Goal: Task Accomplishment & Management: Use online tool/utility

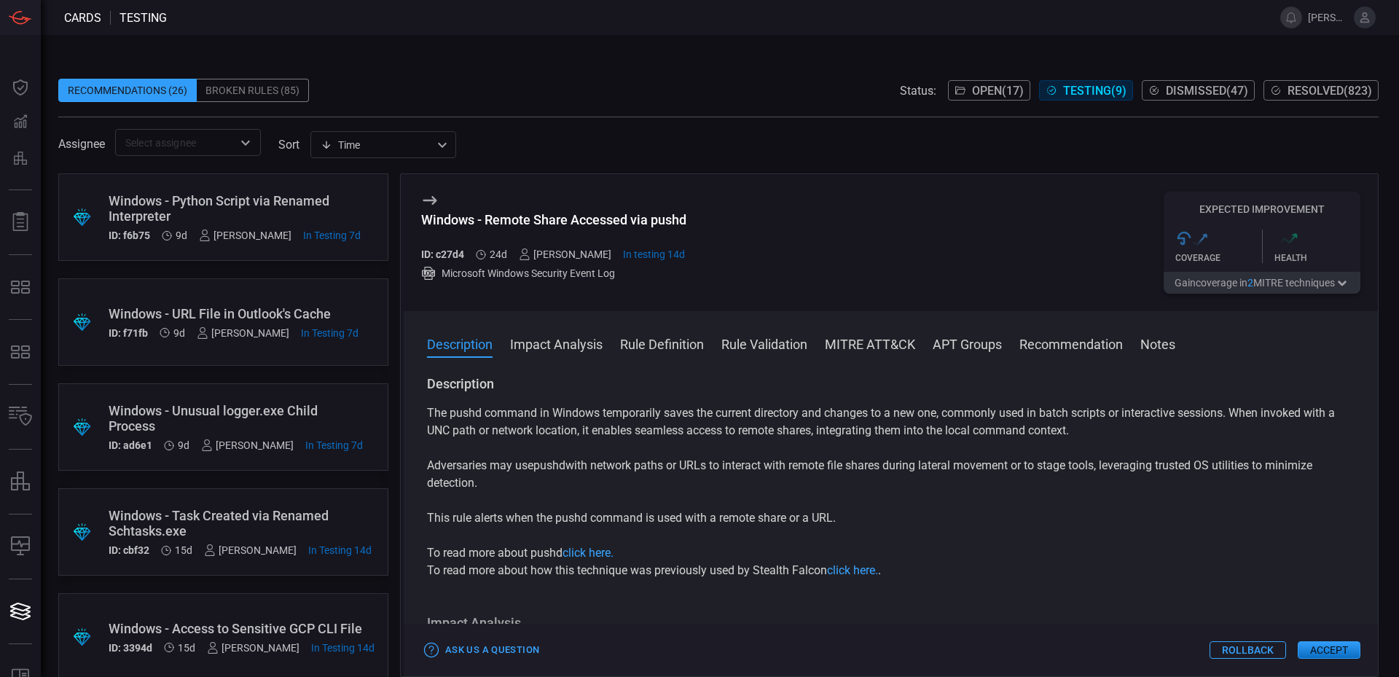
scroll to position [441, 0]
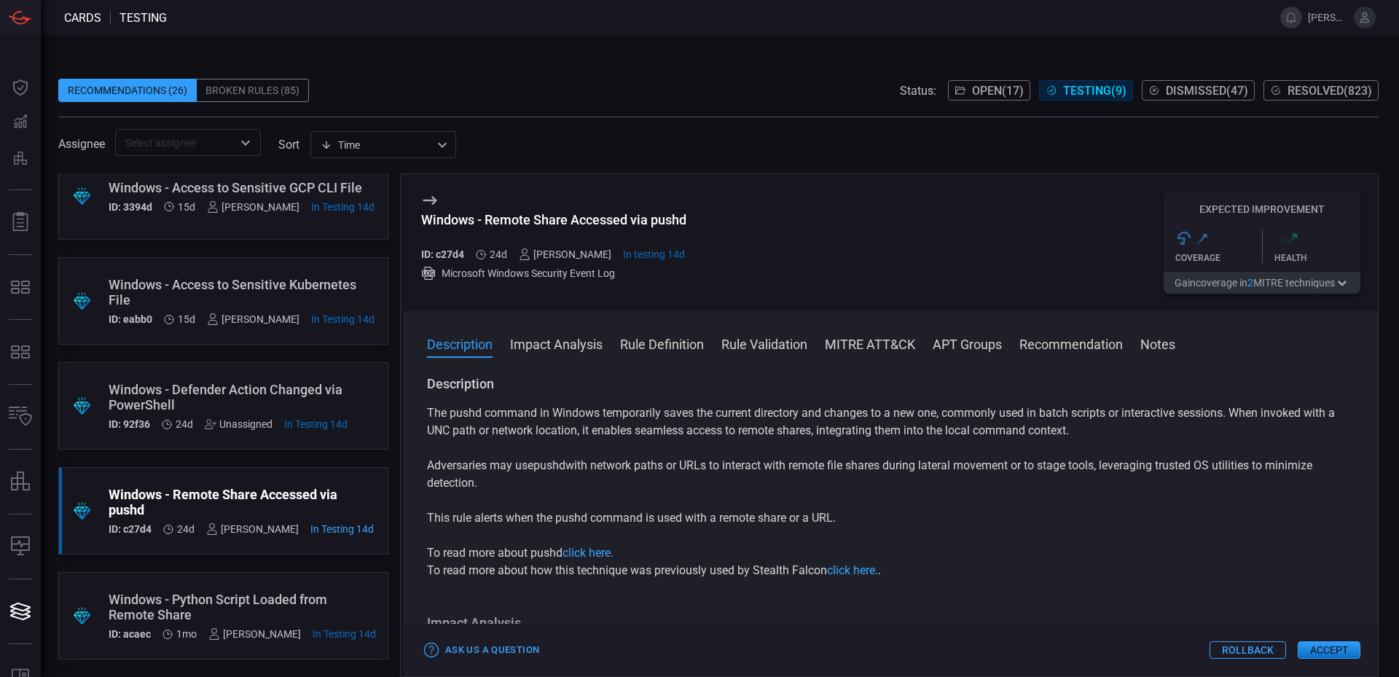
click at [301, 592] on div "Windows - Python Script Loaded from Remote Share" at bounding box center [242, 607] width 267 height 31
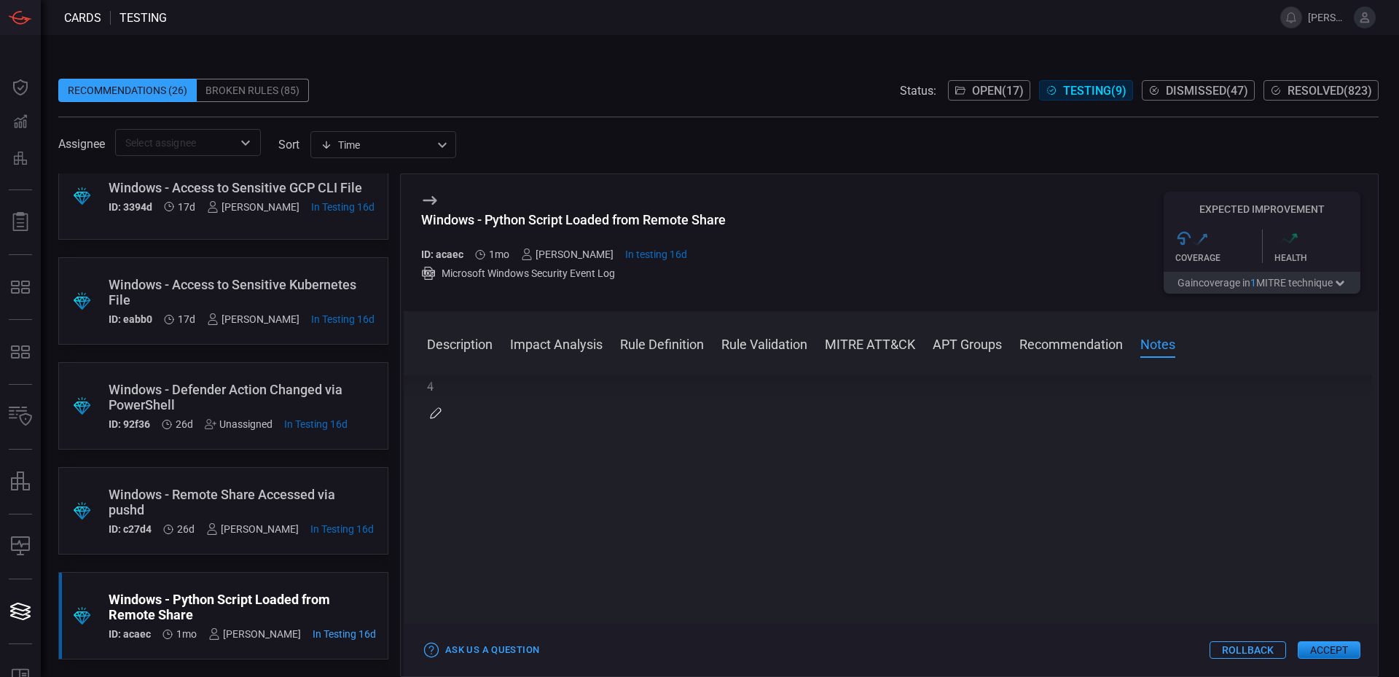
scroll to position [1425, 0]
click at [1322, 646] on button "Accept" at bounding box center [1329, 649] width 63 height 17
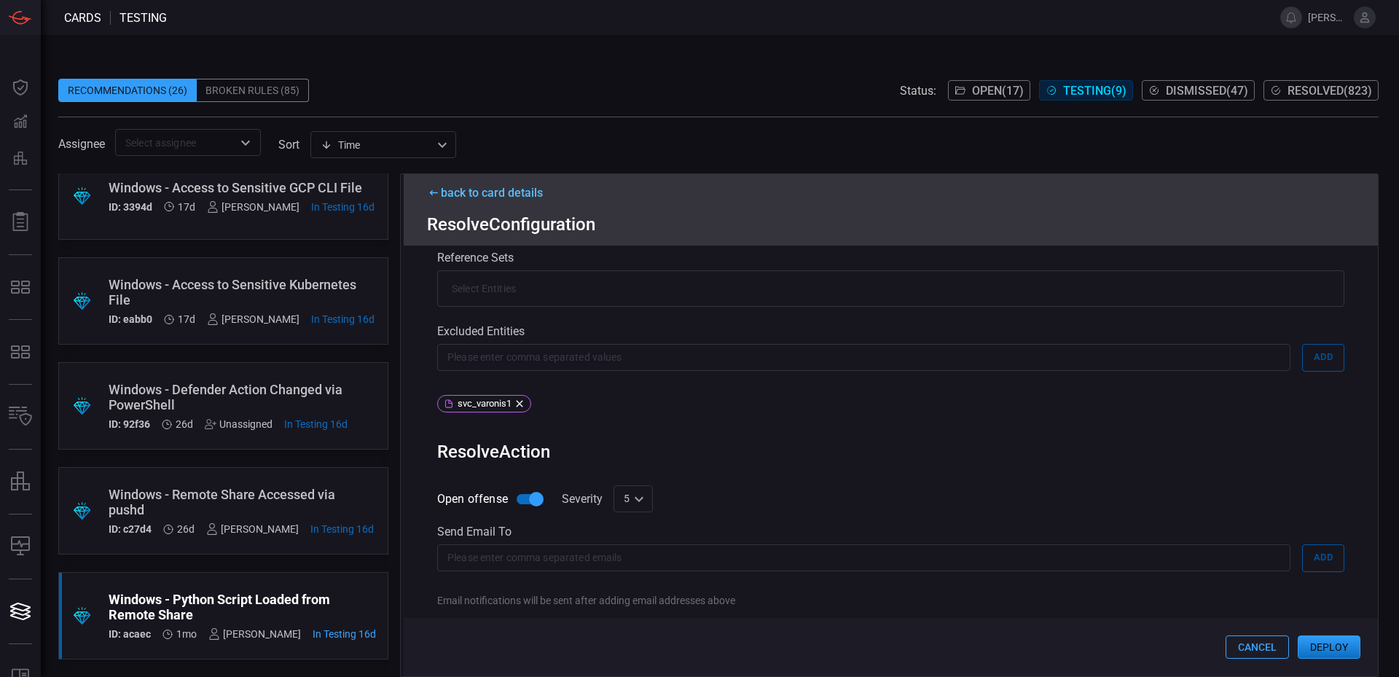
scroll to position [409, 0]
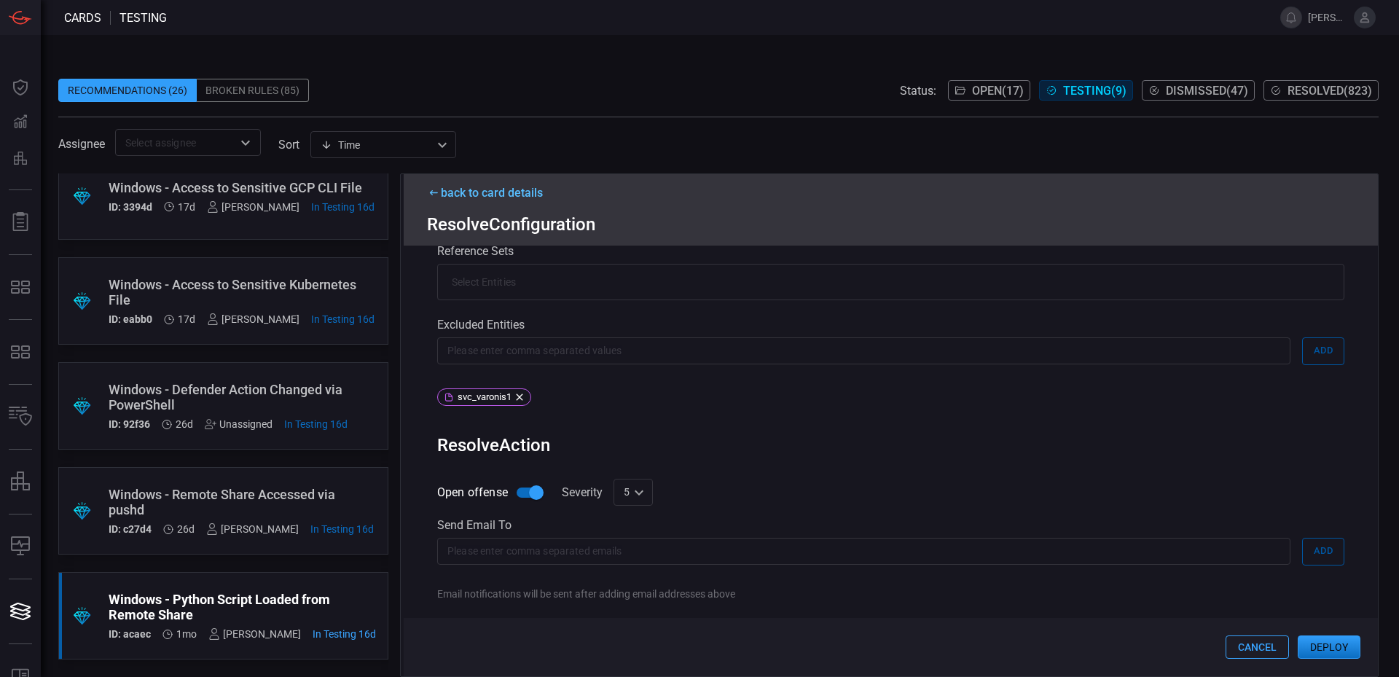
click at [645, 495] on div "5 5 ​" at bounding box center [633, 492] width 39 height 27
click at [631, 505] on li "4" at bounding box center [633, 503] width 39 height 24
type input "4"
click at [1340, 642] on button "Deploy" at bounding box center [1329, 646] width 63 height 23
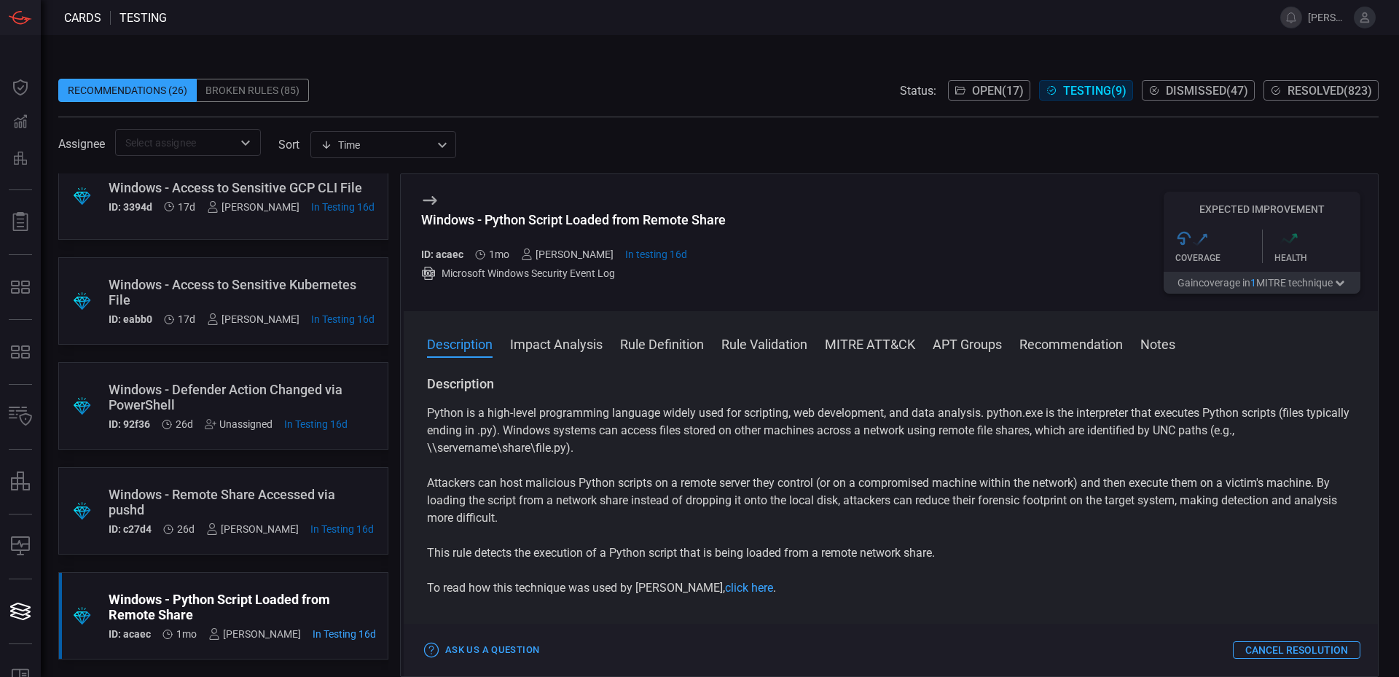
click at [978, 90] on span "Open ( 17 )" at bounding box center [998, 91] width 52 height 14
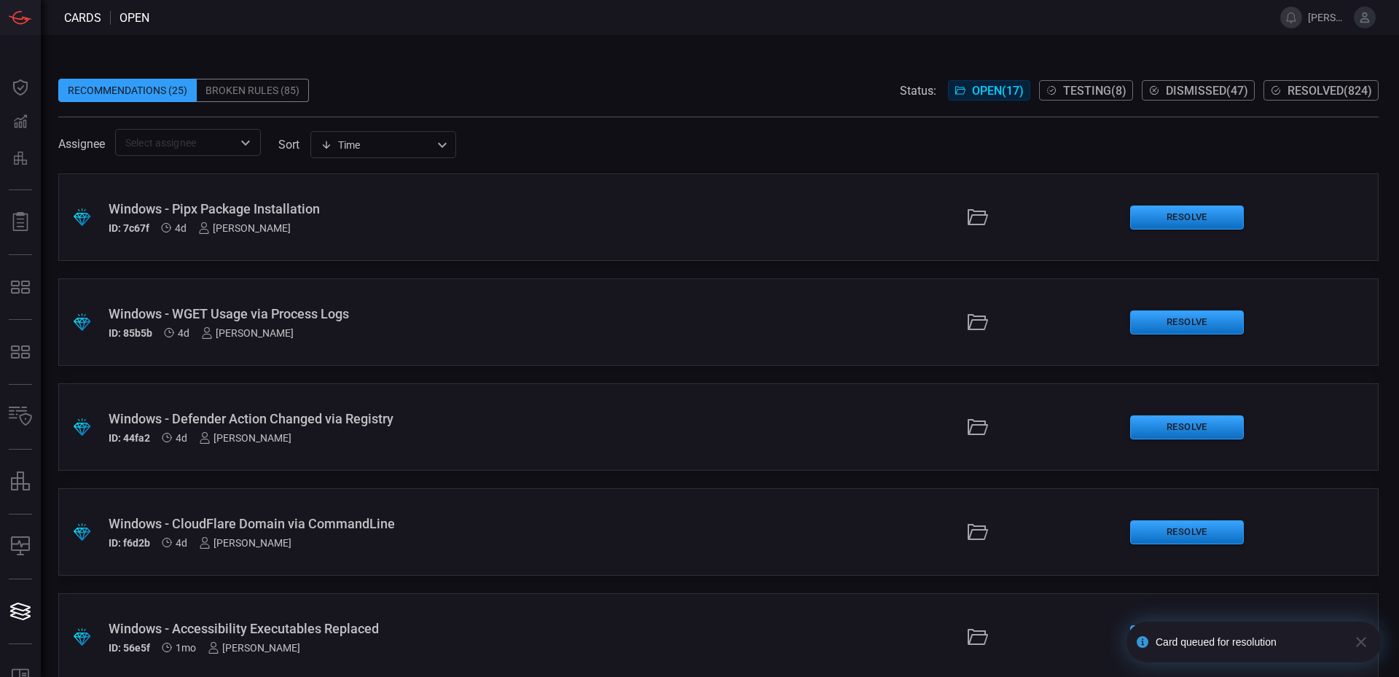
click at [287, 219] on div "Windows - Pipx Package Installation ID: 7c67f 4d [PERSON_NAME]" at bounding box center [340, 217] width 463 height 33
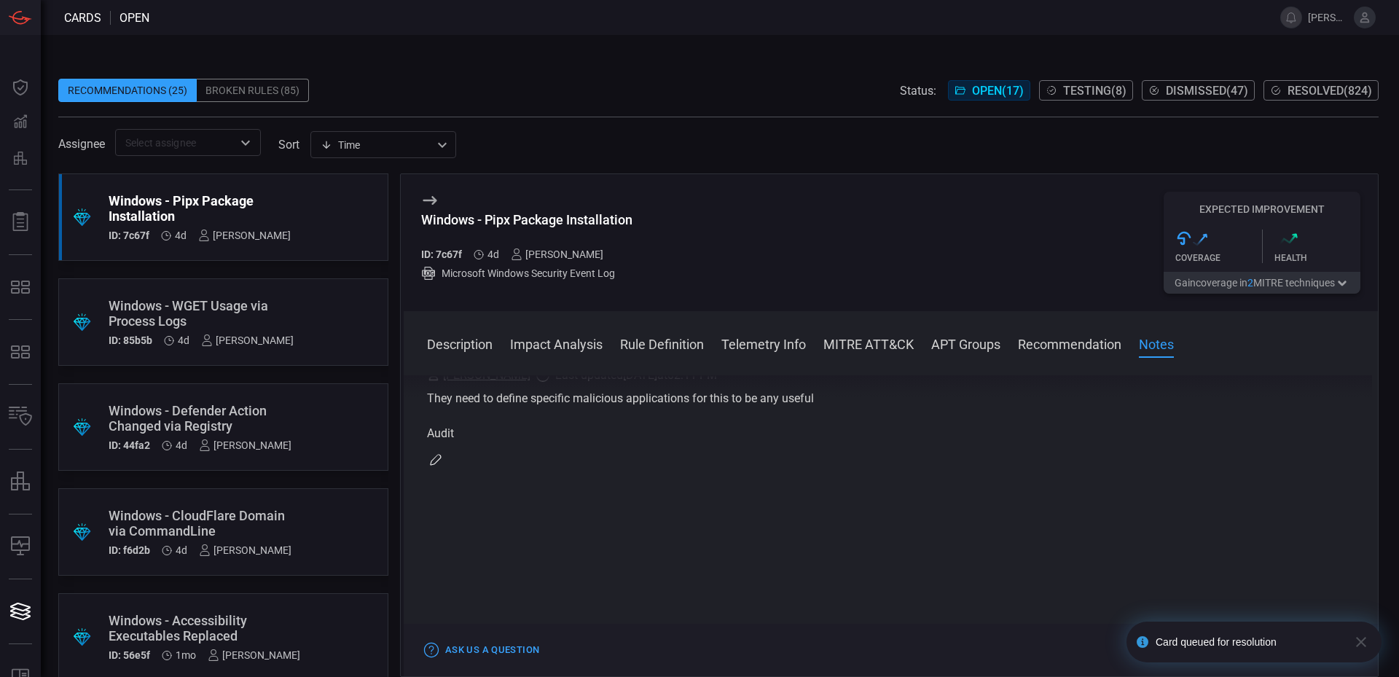
scroll to position [1715, 0]
click at [1360, 636] on icon "button" at bounding box center [1360, 641] width 17 height 17
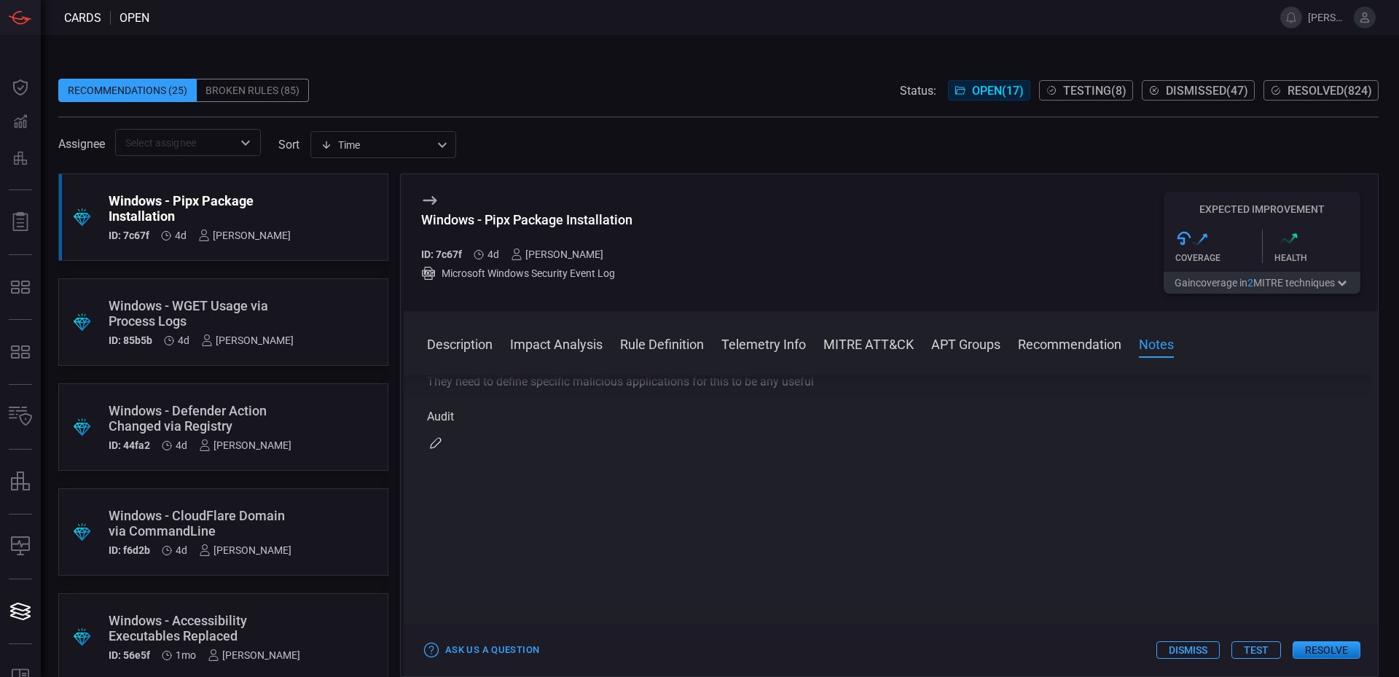
click at [1258, 648] on button "Test" at bounding box center [1256, 649] width 50 height 17
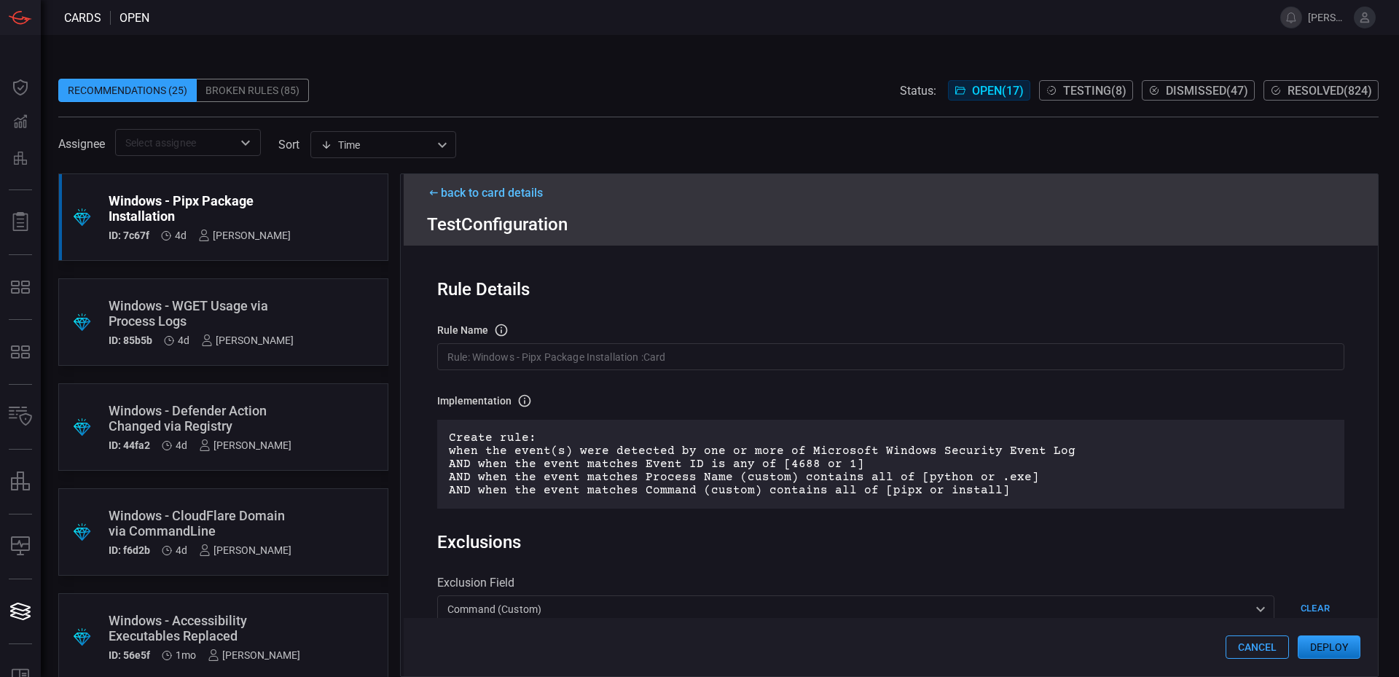
click at [1306, 645] on button "Deploy" at bounding box center [1329, 646] width 63 height 23
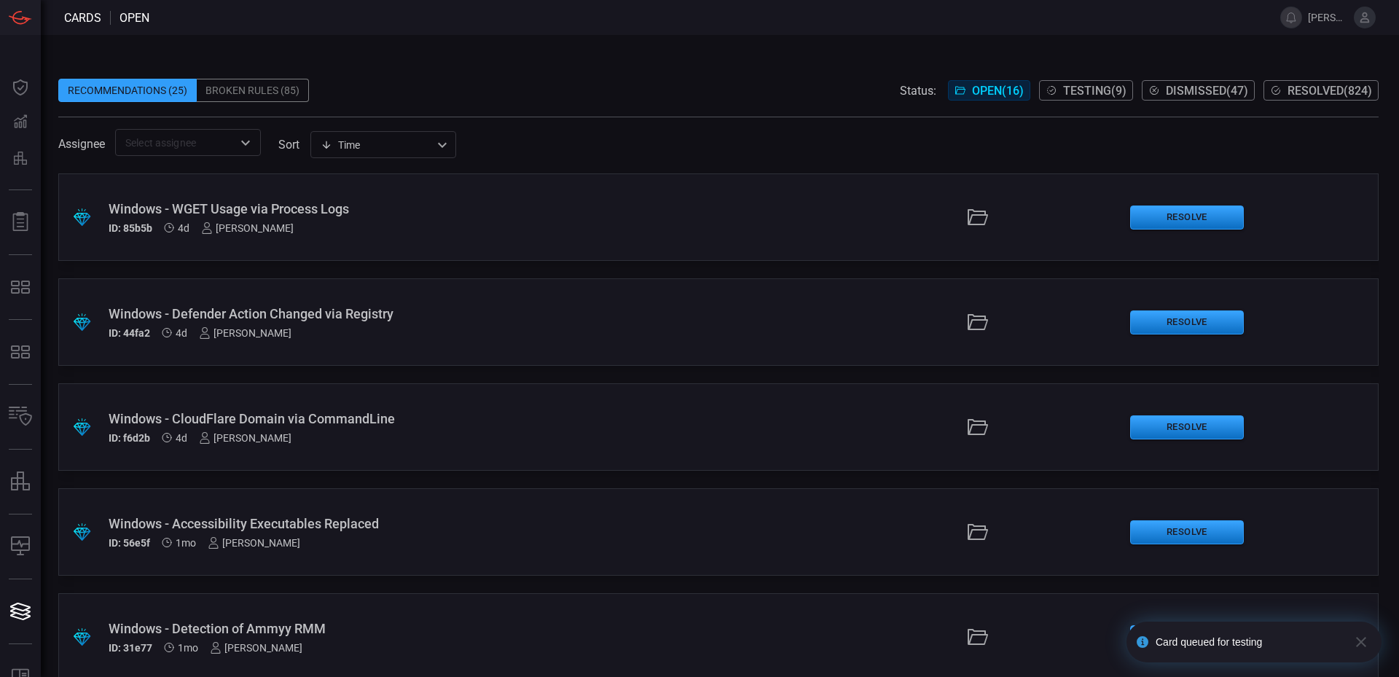
click at [297, 212] on div "Windows - WGET Usage via Process Logs" at bounding box center [340, 208] width 463 height 15
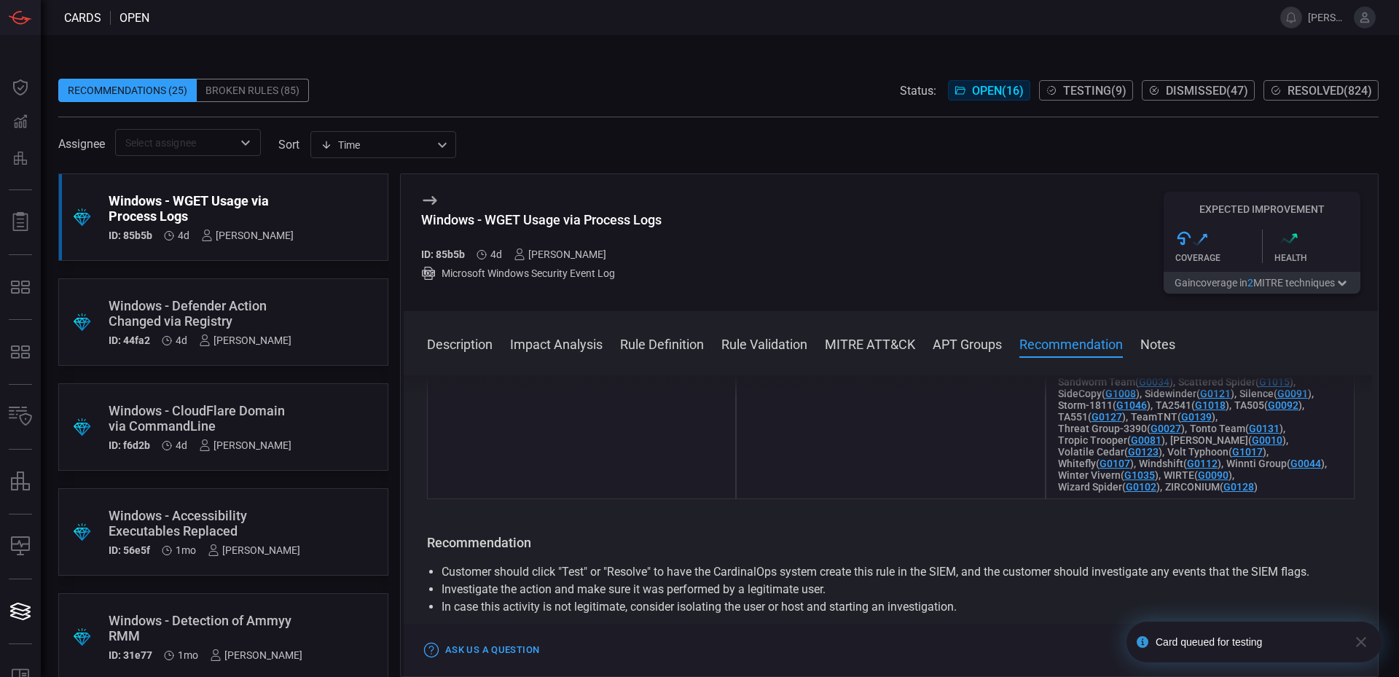
scroll to position [2205, 0]
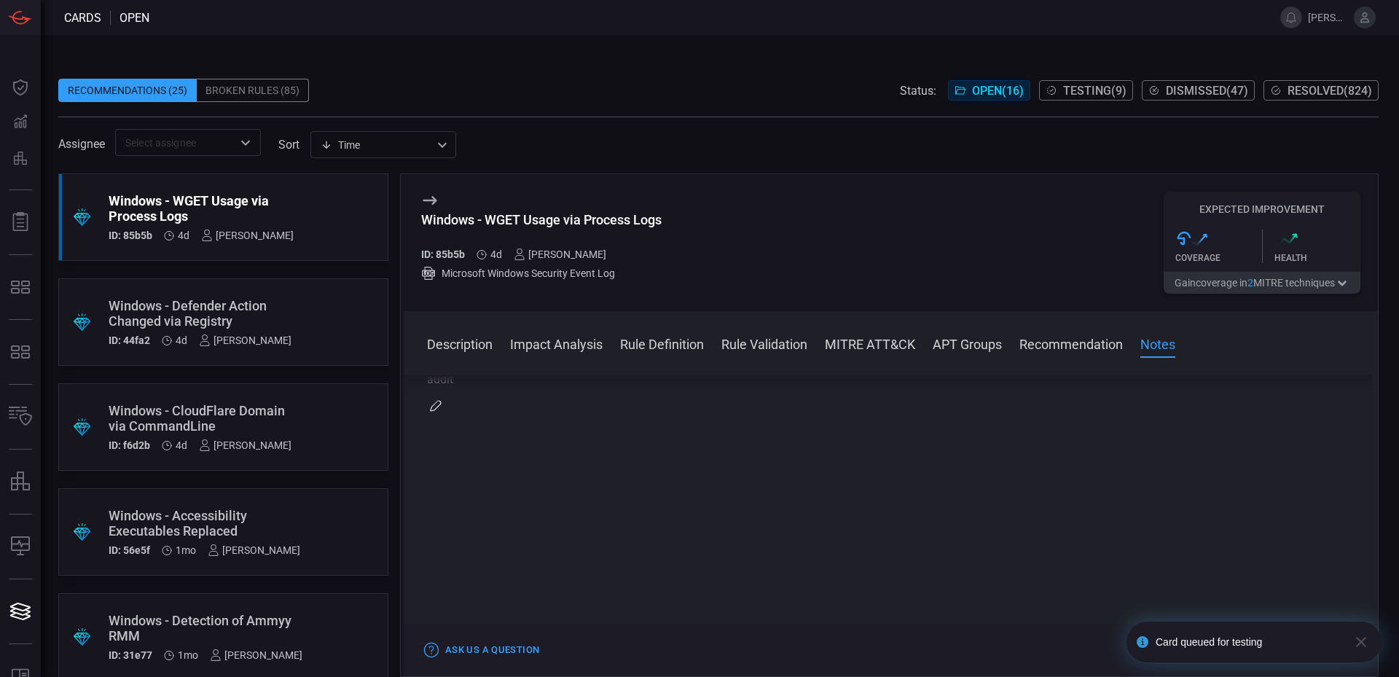
click at [1362, 645] on icon "button" at bounding box center [1360, 641] width 17 height 17
click at [1247, 649] on div "Cards open [PERSON_NAME].[PERSON_NAME] Dashboard Dashboard Detections Detection…" at bounding box center [699, 338] width 1399 height 677
click at [1247, 648] on button "Test" at bounding box center [1256, 649] width 50 height 17
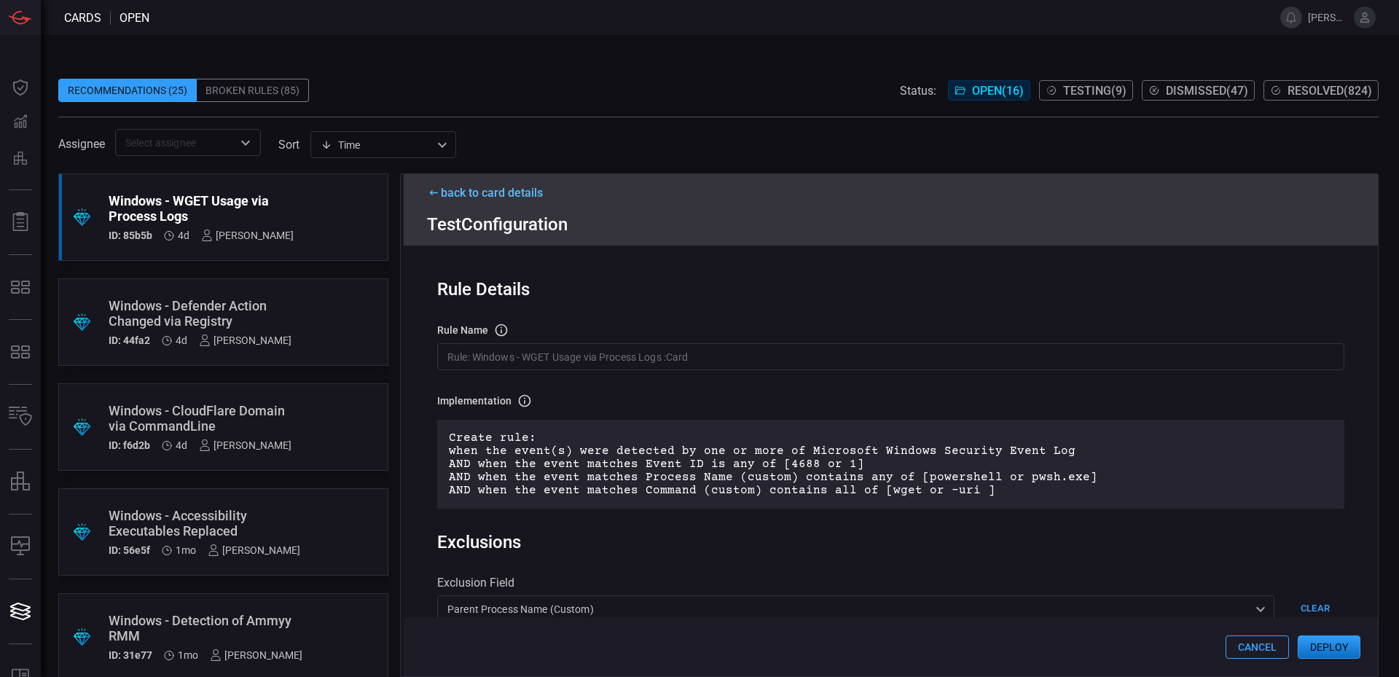
click at [1316, 644] on button "Deploy" at bounding box center [1329, 646] width 63 height 23
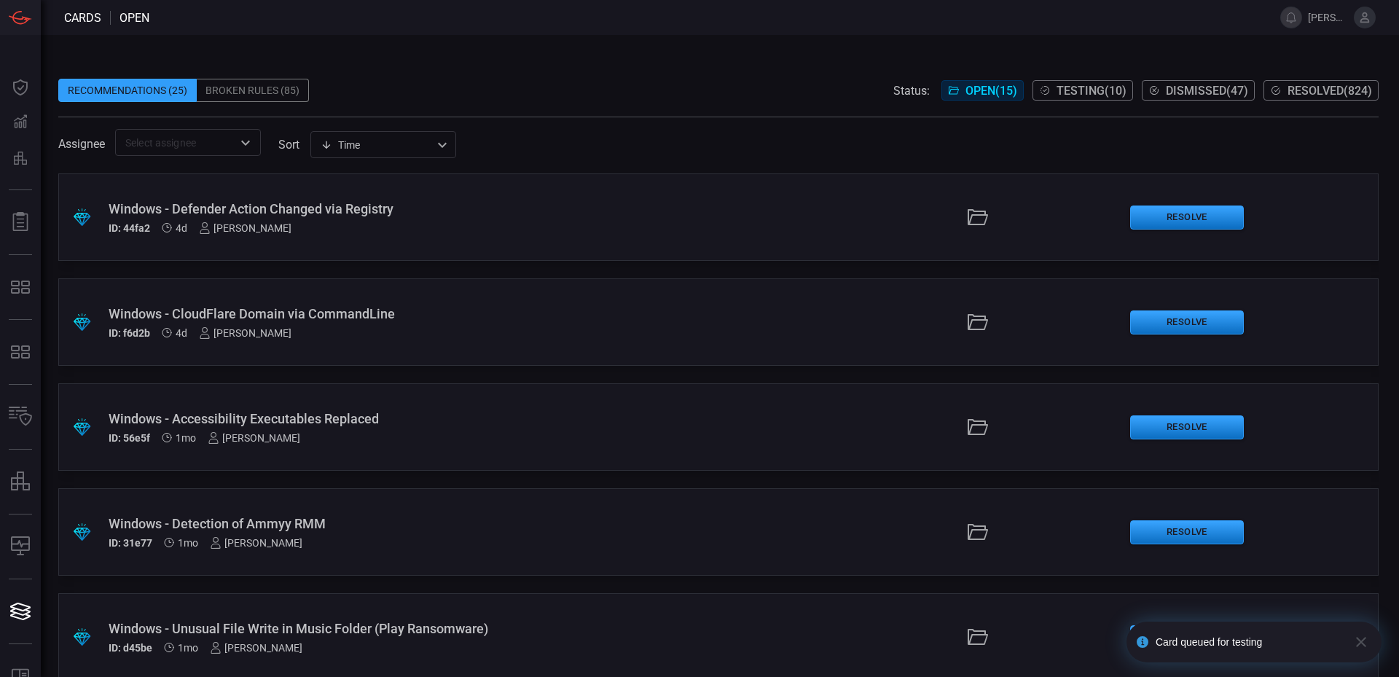
click at [315, 219] on div "Windows - Defender Action Changed via Registry ID: 44fa2 4d [PERSON_NAME]" at bounding box center [340, 217] width 463 height 33
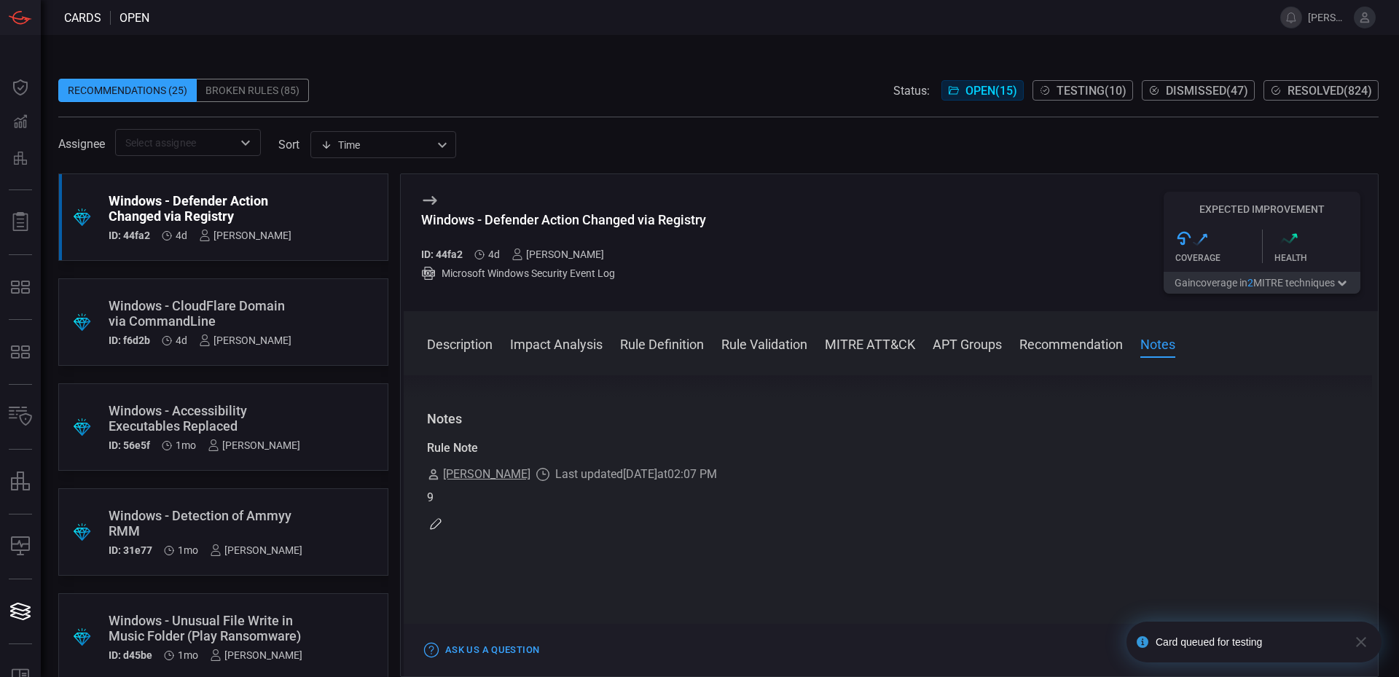
scroll to position [1743, 0]
click at [308, 318] on div ".suggested_cards_icon{fill:url(#suggested_cards_icon);} Windows - CloudFlare Do…" at bounding box center [223, 321] width 330 height 87
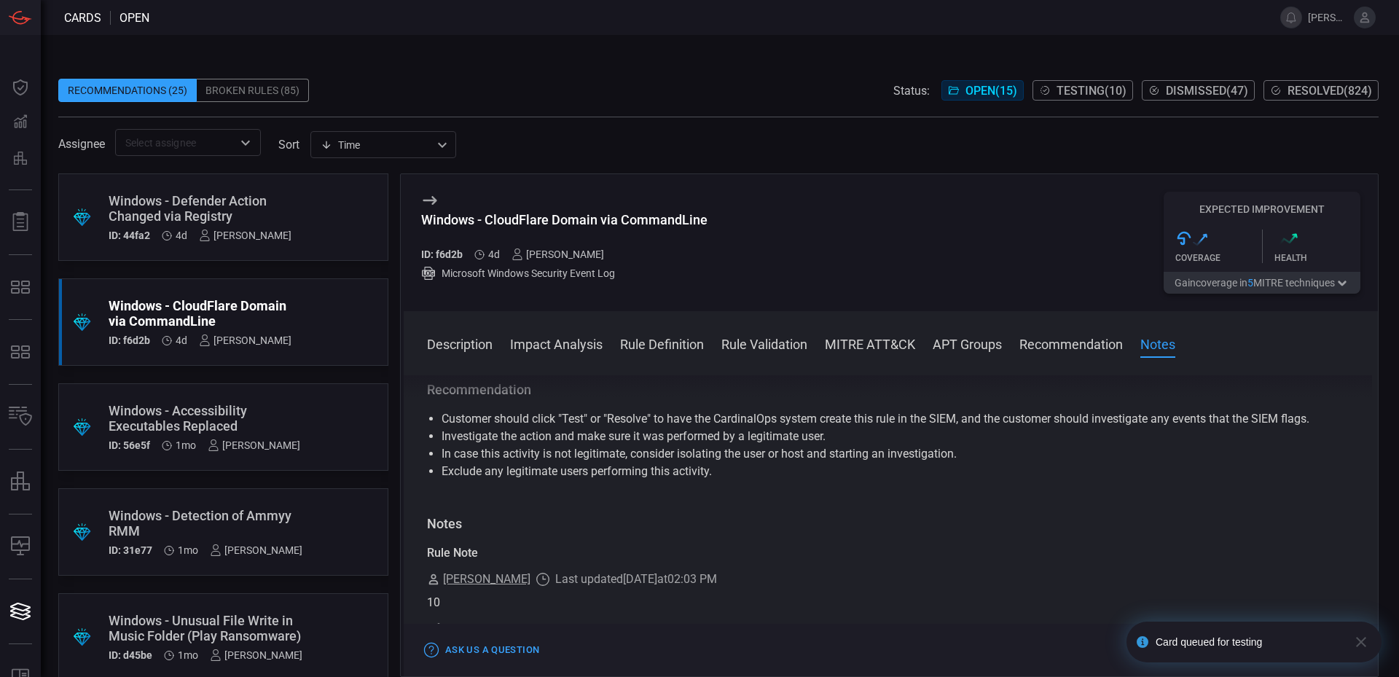
scroll to position [2684, 0]
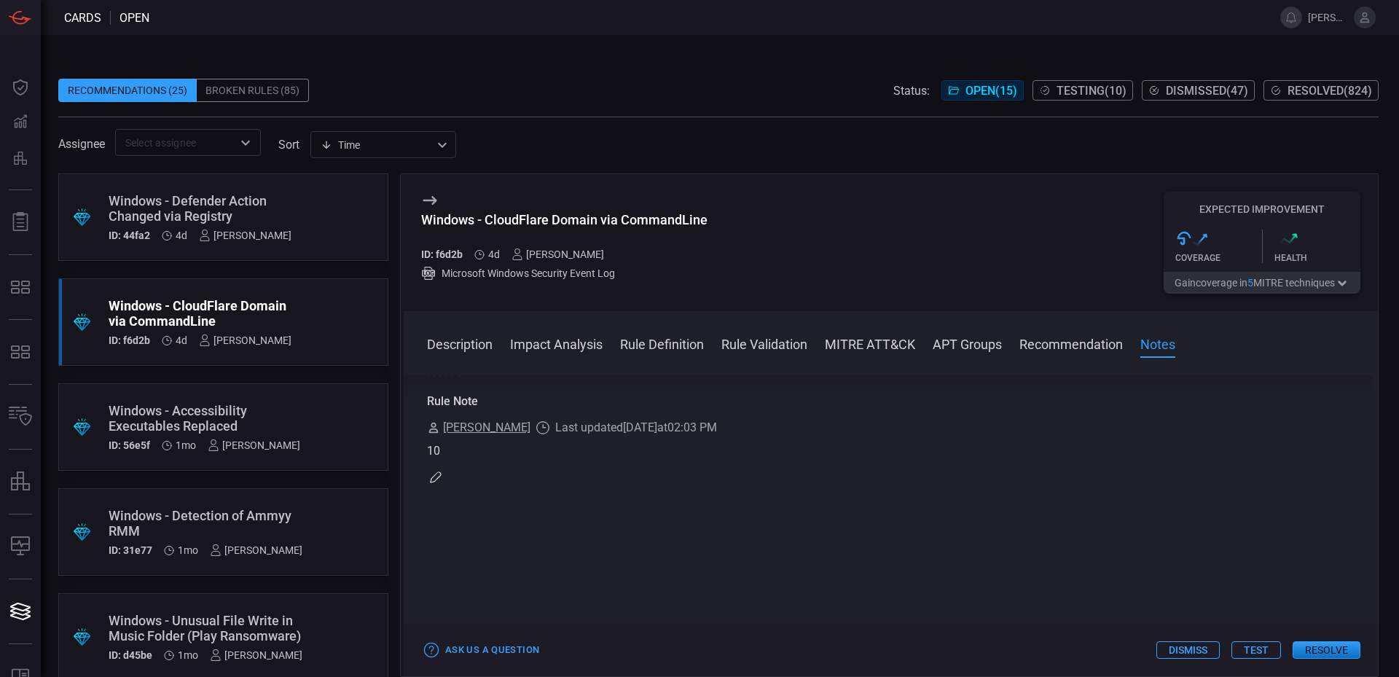
click at [272, 421] on div "Windows - Accessibility Executables Replaced" at bounding box center [205, 418] width 192 height 31
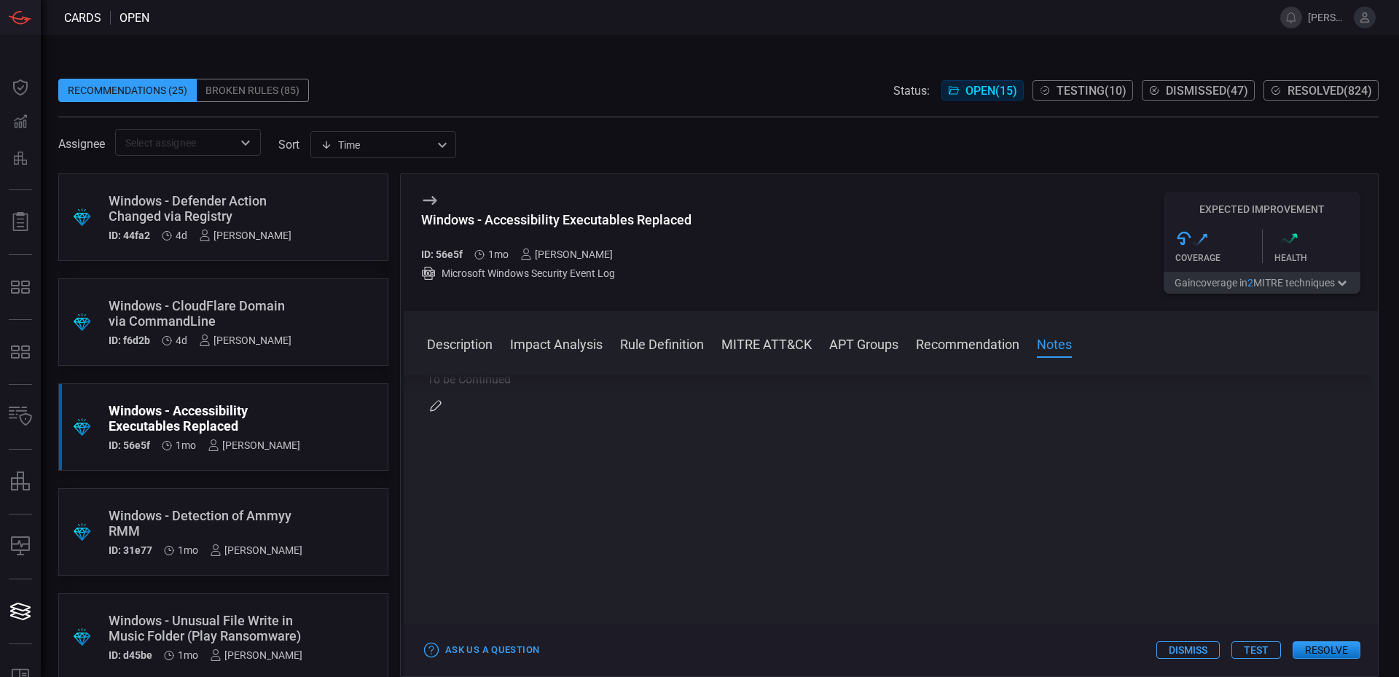
scroll to position [1573, 0]
click at [265, 525] on div "Windows - Detection of Ammyy RMM" at bounding box center [206, 523] width 194 height 31
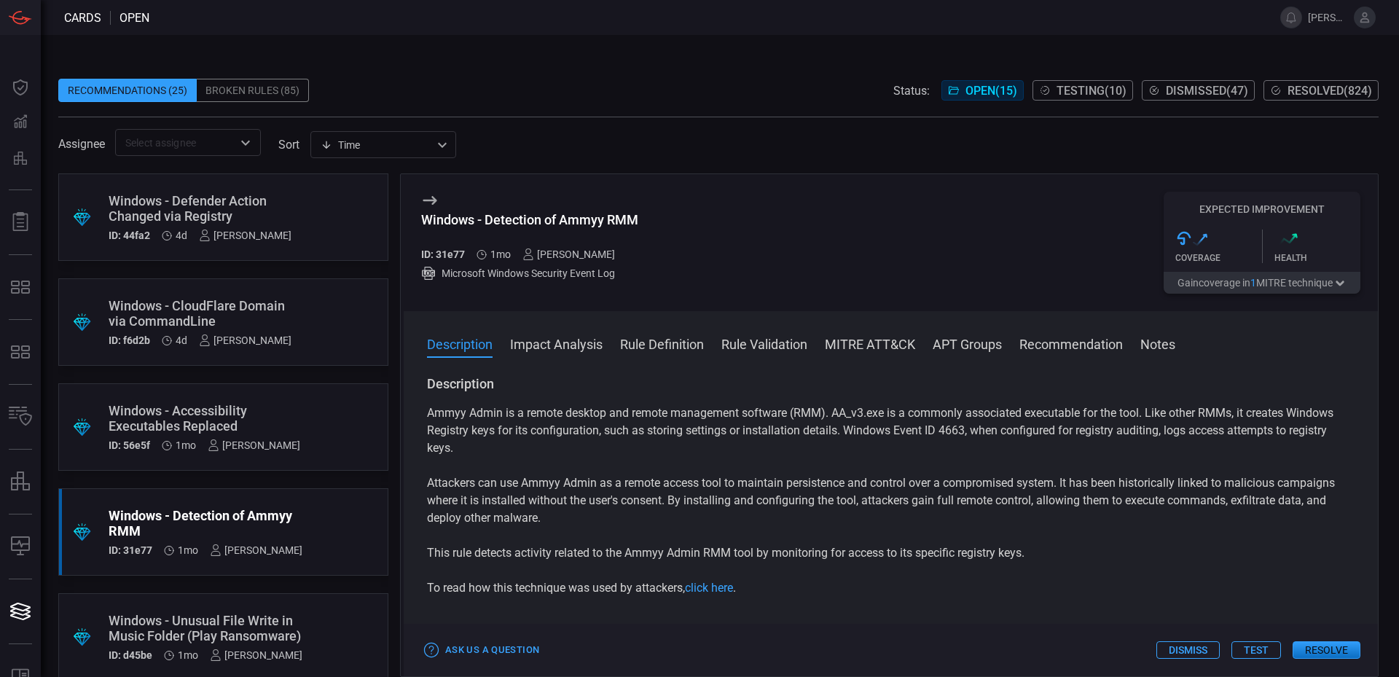
click at [278, 619] on div "Windows - Unusual File Write in Music Folder (Play Ransomware)" at bounding box center [206, 628] width 194 height 31
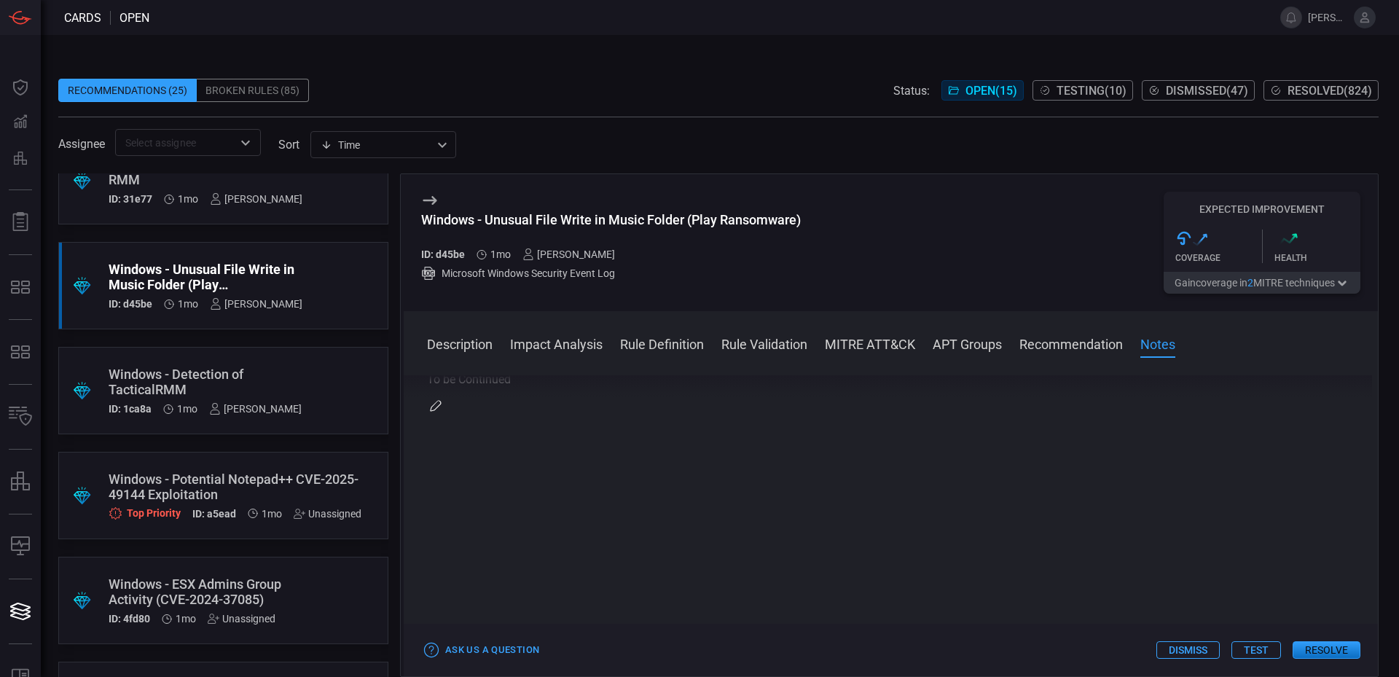
scroll to position [370, 0]
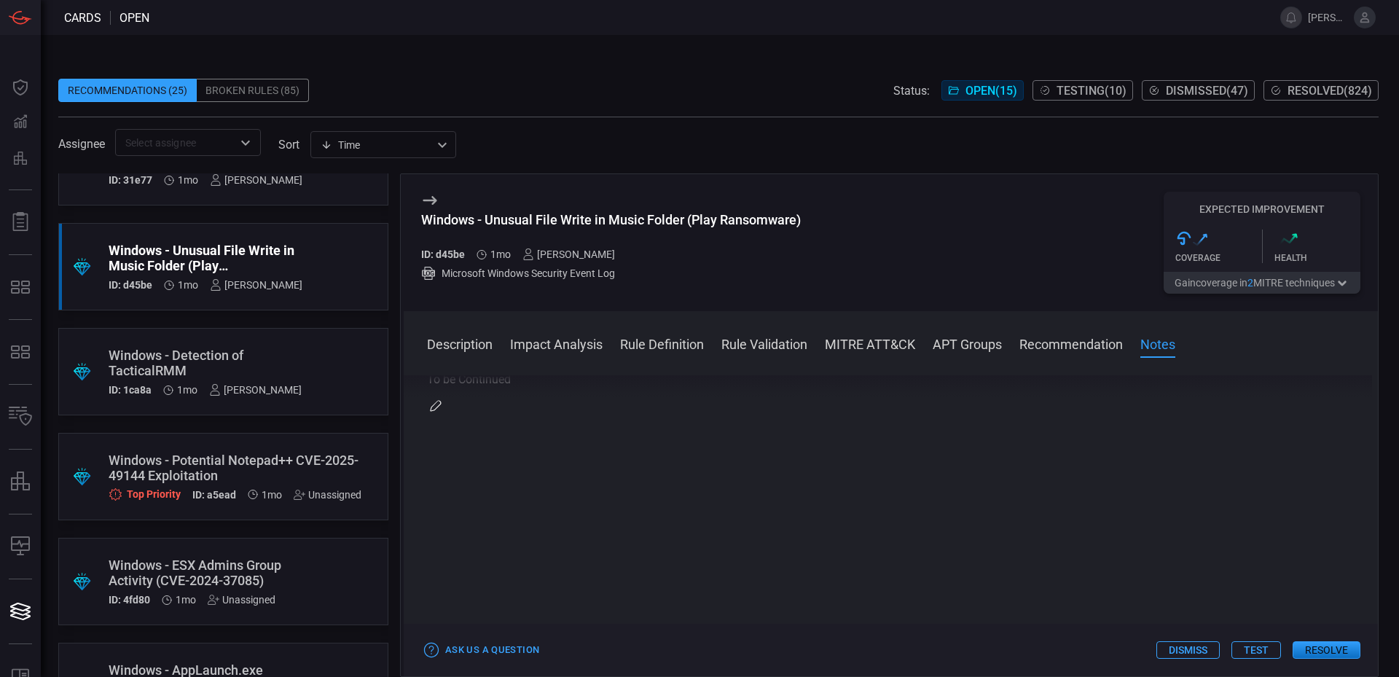
click at [281, 450] on div ".suggested_cards_icon{fill:url(#suggested_cards_icon);} Windows - Potential Not…" at bounding box center [223, 476] width 330 height 87
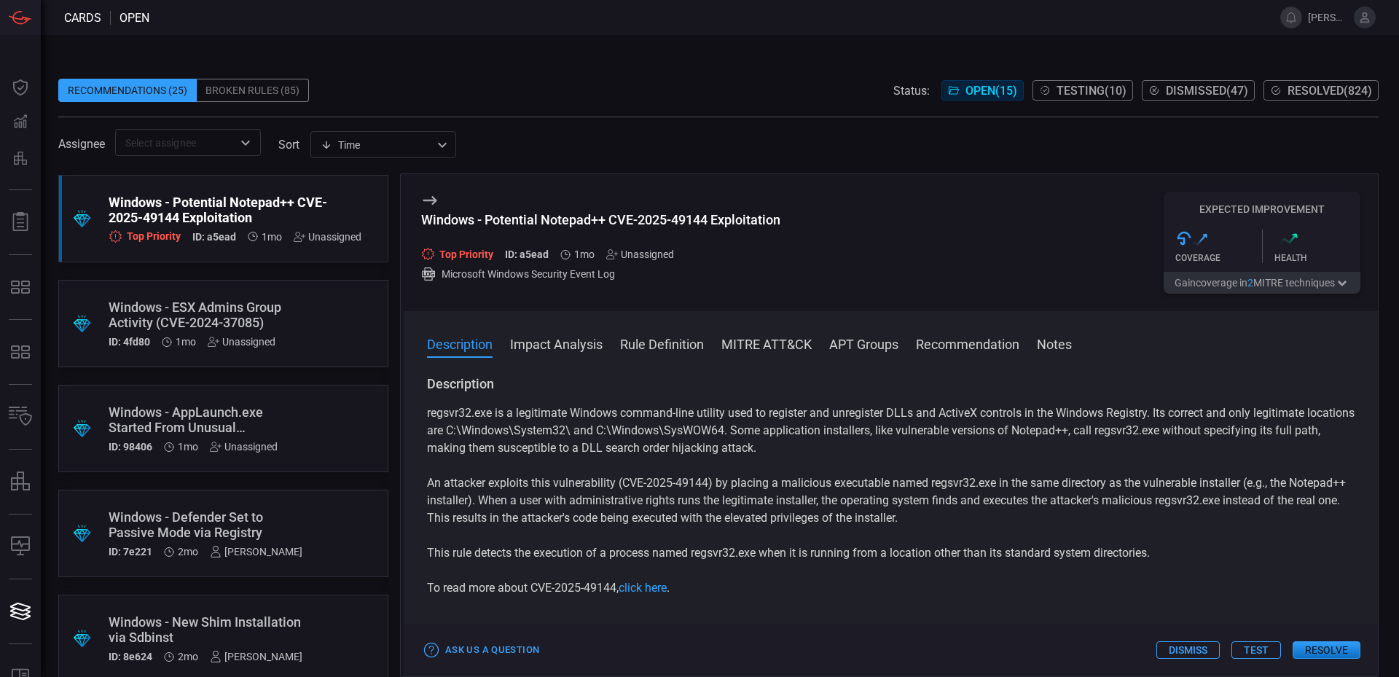
scroll to position [625, 0]
click at [316, 405] on div ".suggested_cards_icon{fill:url(#suggested_cards_icon);} Windows - AppLaunch.exe…" at bounding box center [223, 431] width 330 height 87
